Goal: Book appointment/travel/reservation

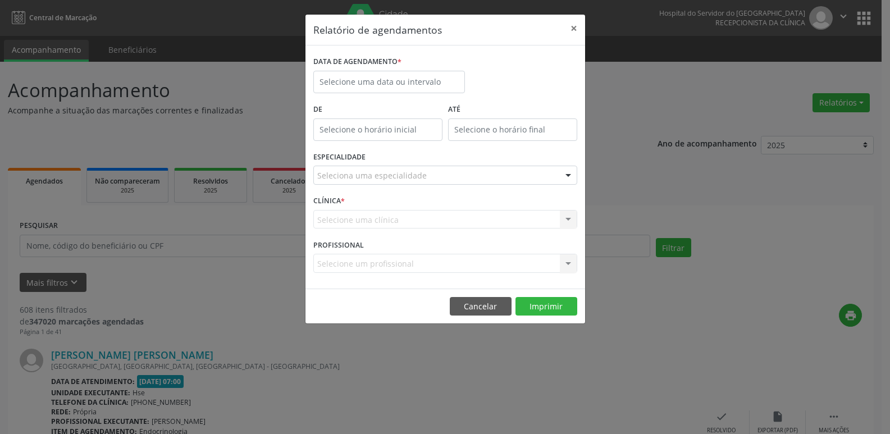
select select "7"
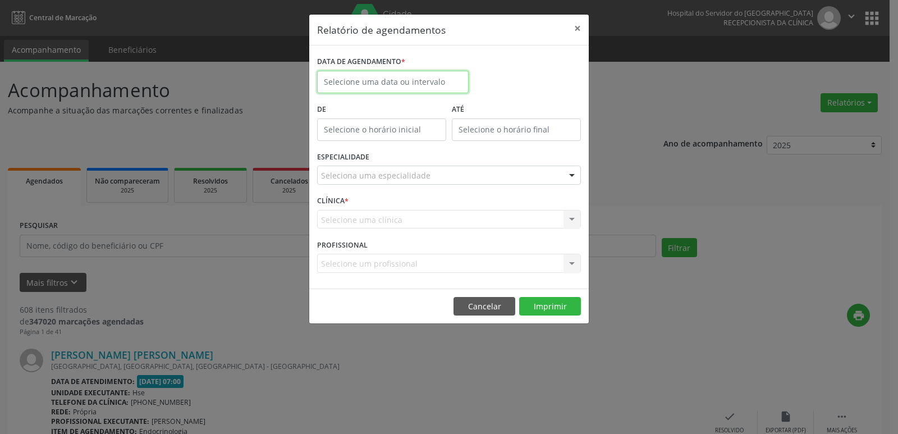
click at [436, 78] on input "text" at bounding box center [393, 82] width 152 height 22
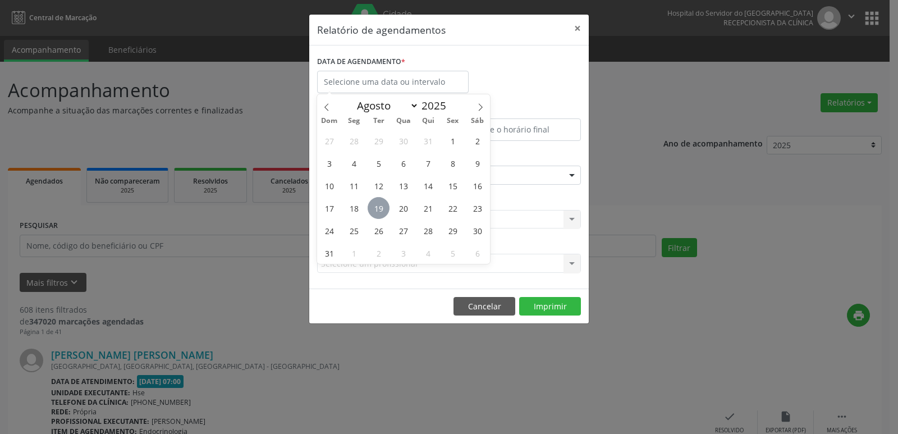
click at [383, 207] on span "19" at bounding box center [379, 208] width 22 height 22
type input "[DATE]"
click at [383, 207] on span "19" at bounding box center [379, 208] width 22 height 22
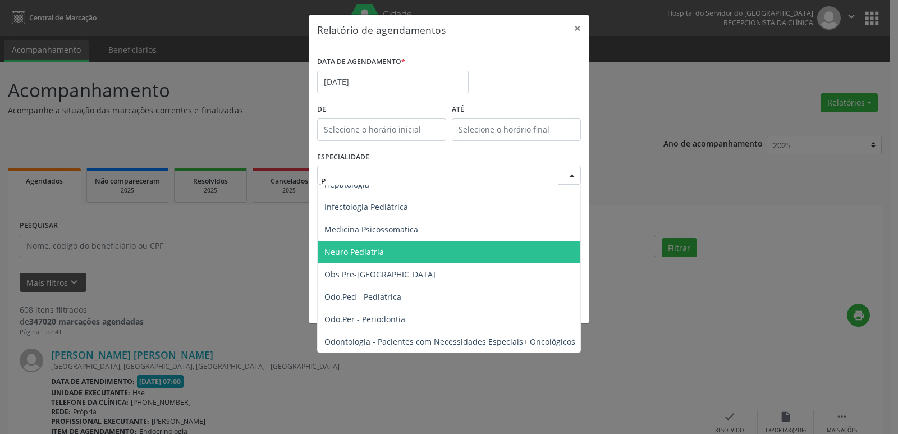
scroll to position [562, 0]
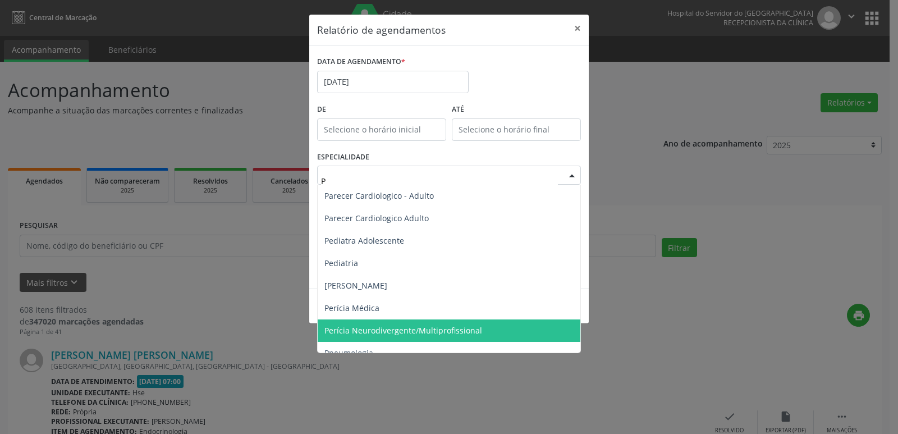
click at [418, 327] on span "Perícia Neurodivergente/Multiprofissional" at bounding box center [404, 330] width 158 height 11
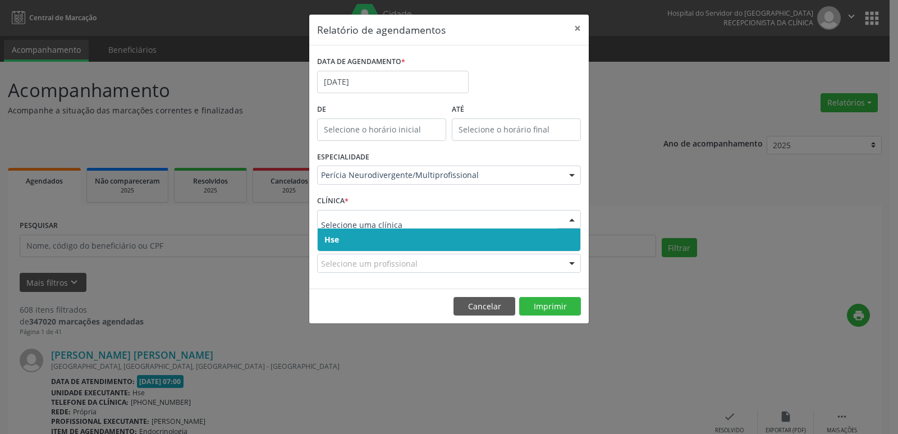
click at [336, 234] on span "Hse" at bounding box center [332, 239] width 15 height 11
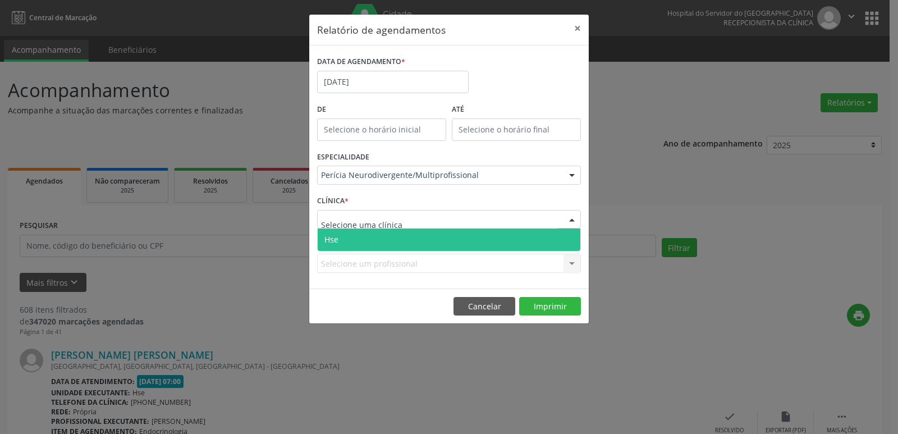
click at [331, 235] on span "Hse" at bounding box center [332, 239] width 14 height 11
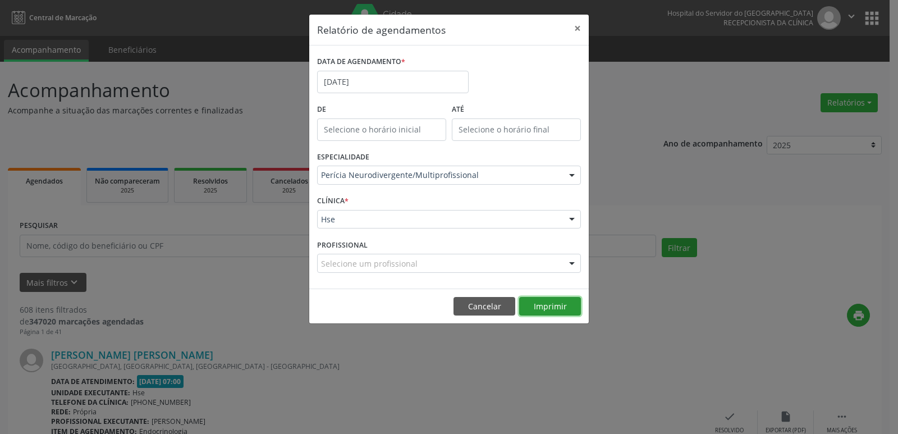
click at [558, 305] on button "Imprimir" at bounding box center [550, 306] width 62 height 19
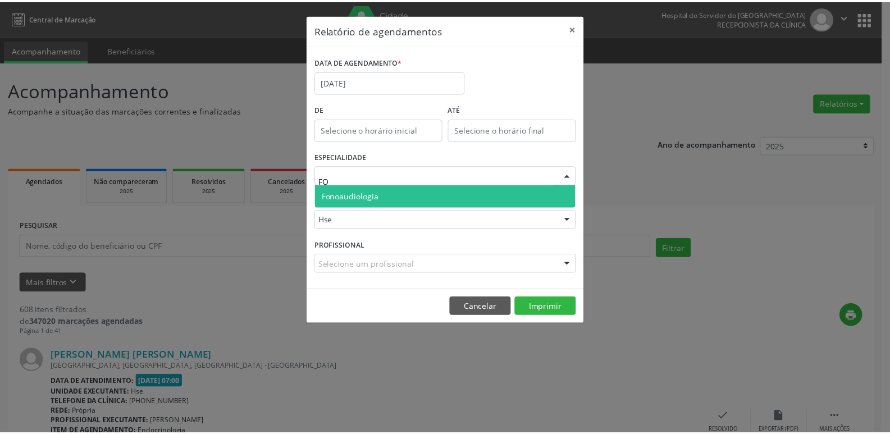
scroll to position [0, 0]
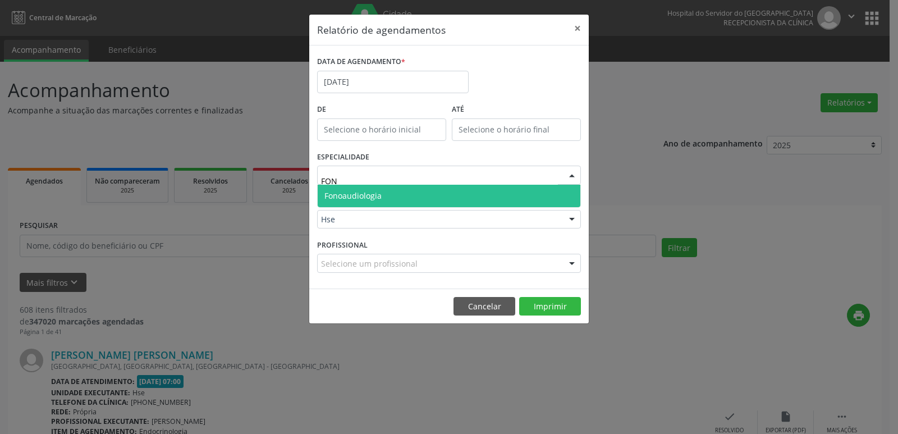
click at [382, 198] on span "Fonoaudiologia" at bounding box center [449, 196] width 263 height 22
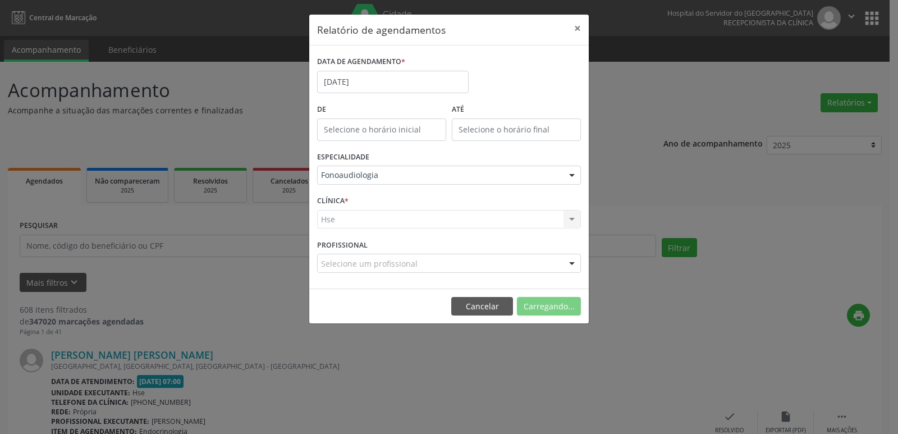
click at [331, 220] on div "Hse Hse Nenhum resultado encontrado para: " " Não há nenhuma opção para ser exi…" at bounding box center [449, 219] width 264 height 19
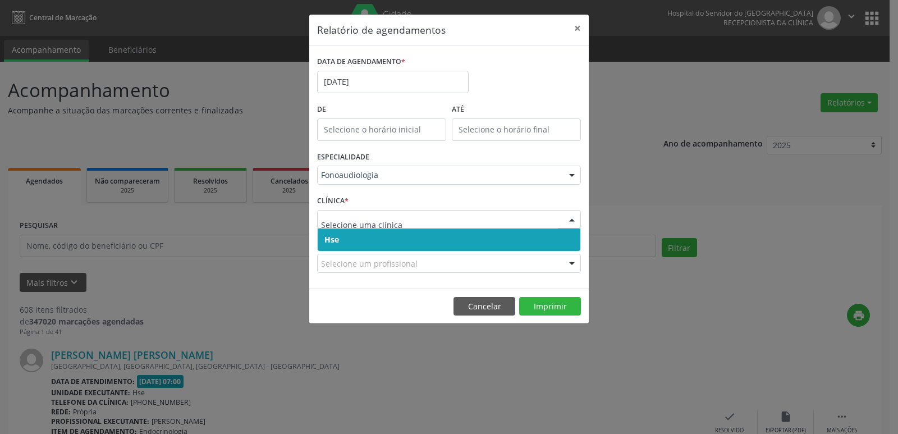
click at [340, 232] on span "Hse" at bounding box center [449, 240] width 263 height 22
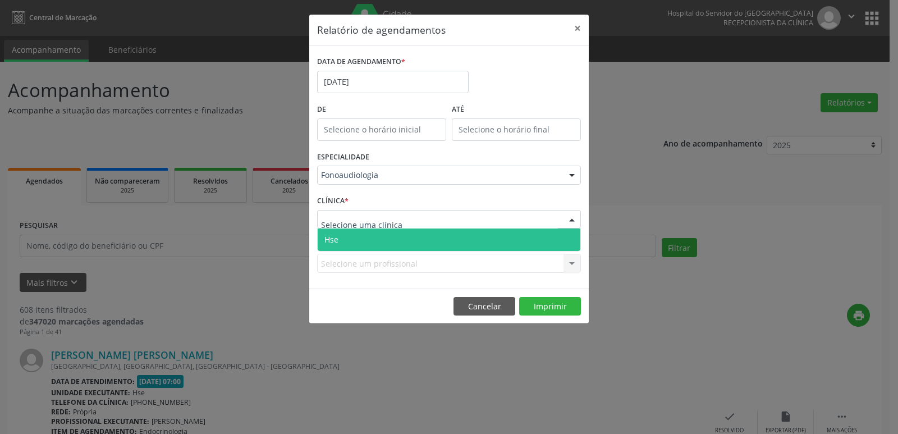
click at [337, 231] on span "Hse" at bounding box center [449, 240] width 263 height 22
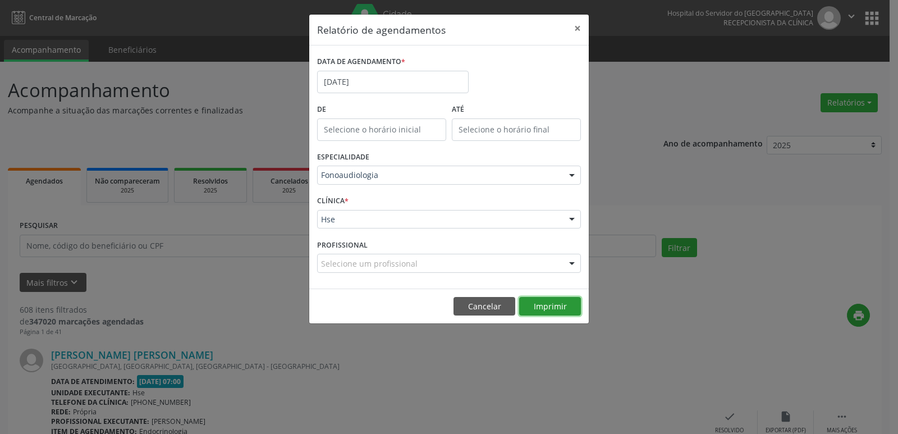
click at [552, 300] on button "Imprimir" at bounding box center [550, 306] width 62 height 19
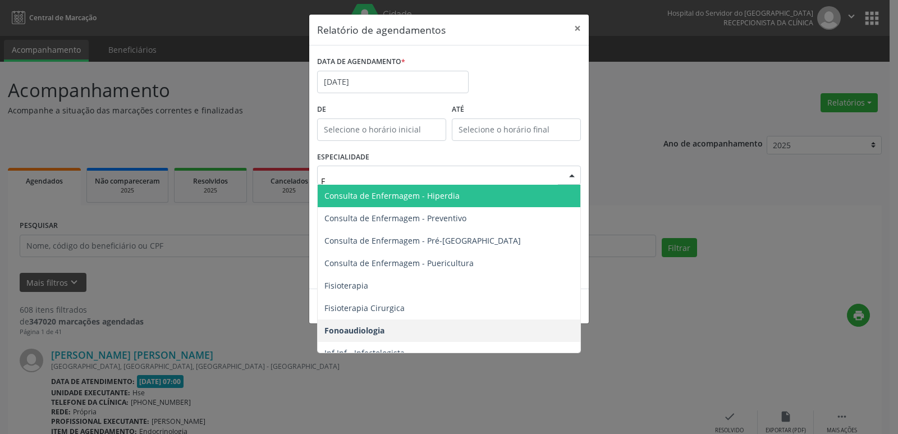
type input "FI"
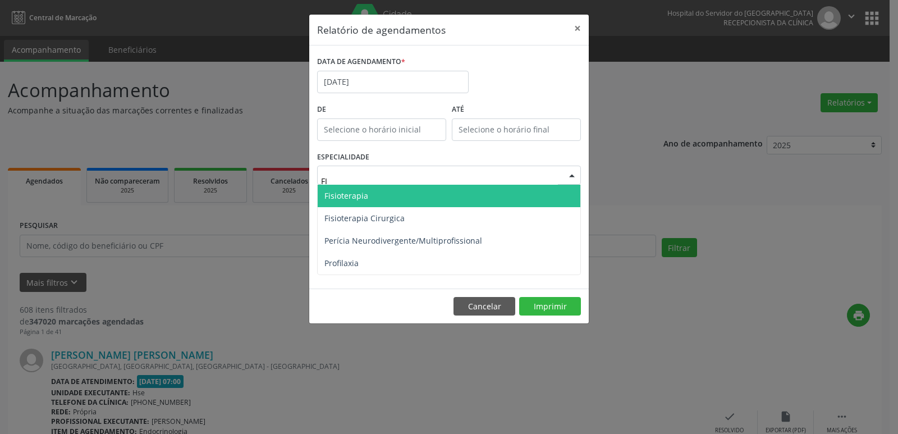
click at [353, 194] on span "Fisioterapia" at bounding box center [347, 195] width 44 height 11
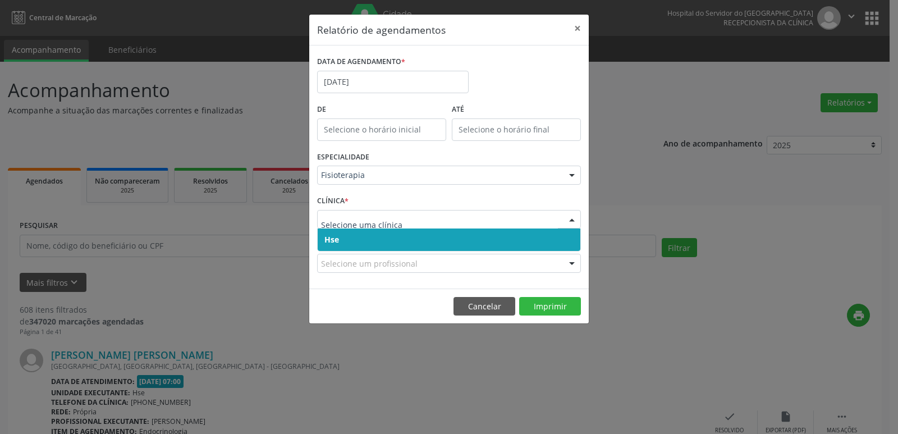
click at [331, 234] on span "Hse" at bounding box center [332, 239] width 15 height 11
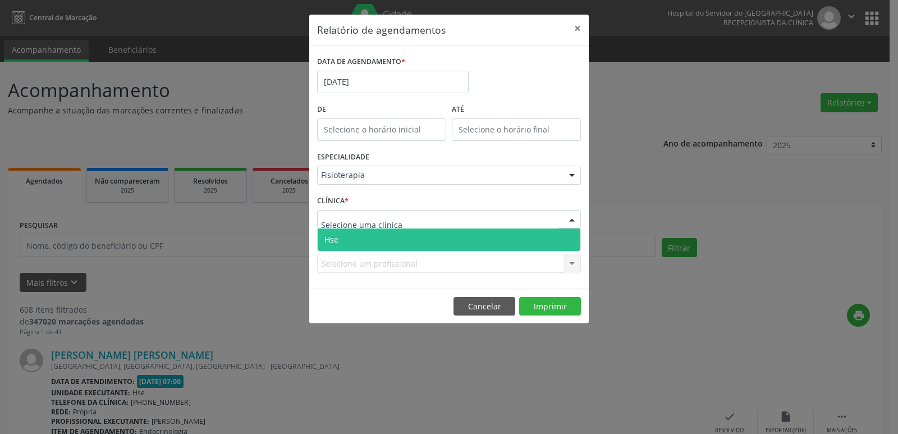
click at [343, 232] on span "Hse" at bounding box center [449, 240] width 263 height 22
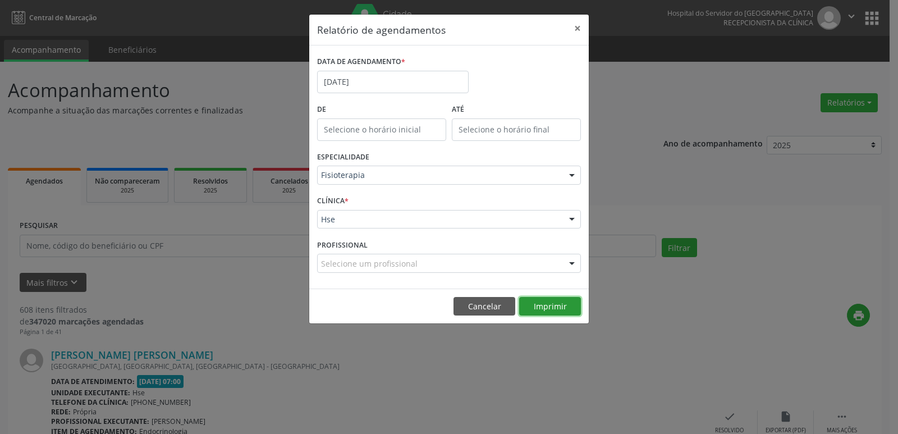
click at [554, 308] on button "Imprimir" at bounding box center [550, 306] width 62 height 19
click at [578, 26] on button "×" at bounding box center [578, 29] width 22 height 28
